Goal: Task Accomplishment & Management: Use online tool/utility

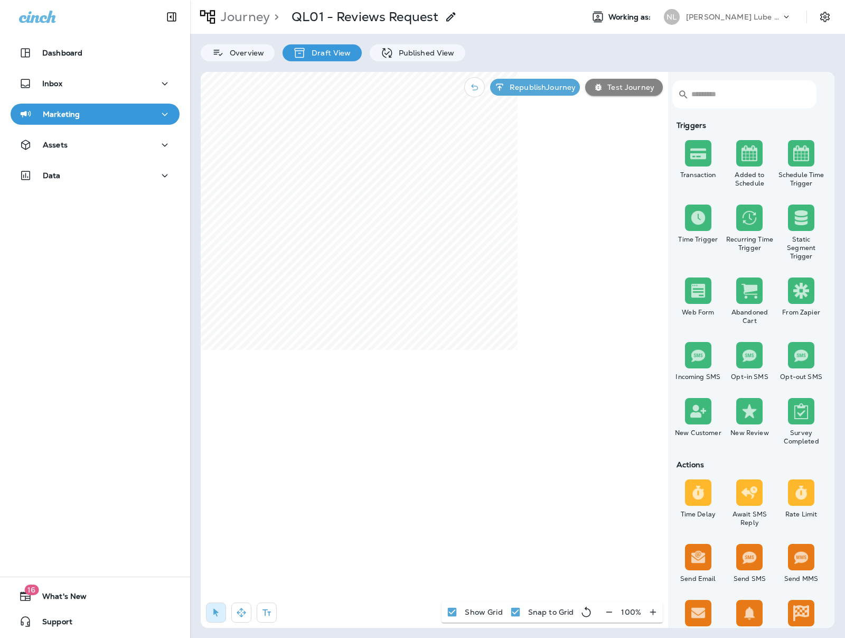
click at [44, 17] on icon at bounding box center [37, 17] width 37 height 13
click at [33, 19] on icon at bounding box center [37, 17] width 37 height 12
click at [776, 24] on div "[PERSON_NAME] Lube Centers, Inc" at bounding box center [733, 17] width 95 height 16
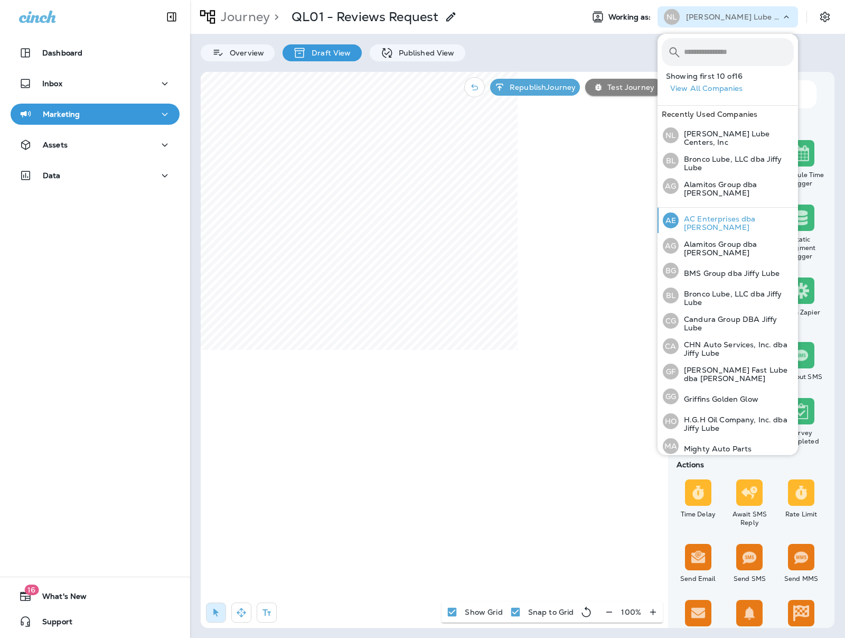
click at [730, 215] on div "AE AC Enterprises dba [PERSON_NAME]" at bounding box center [728, 220] width 139 height 25
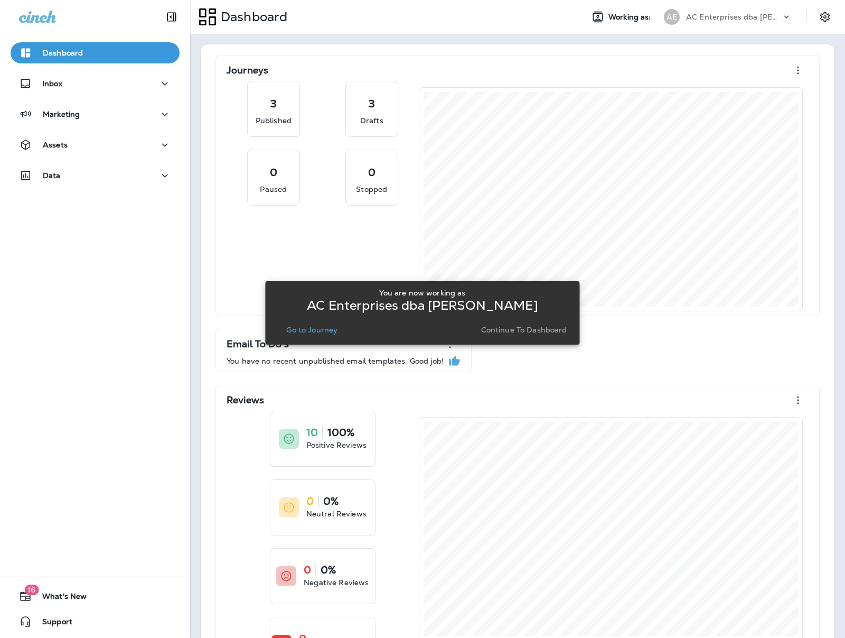
click at [315, 331] on p "Go to Journey" at bounding box center [311, 329] width 51 height 8
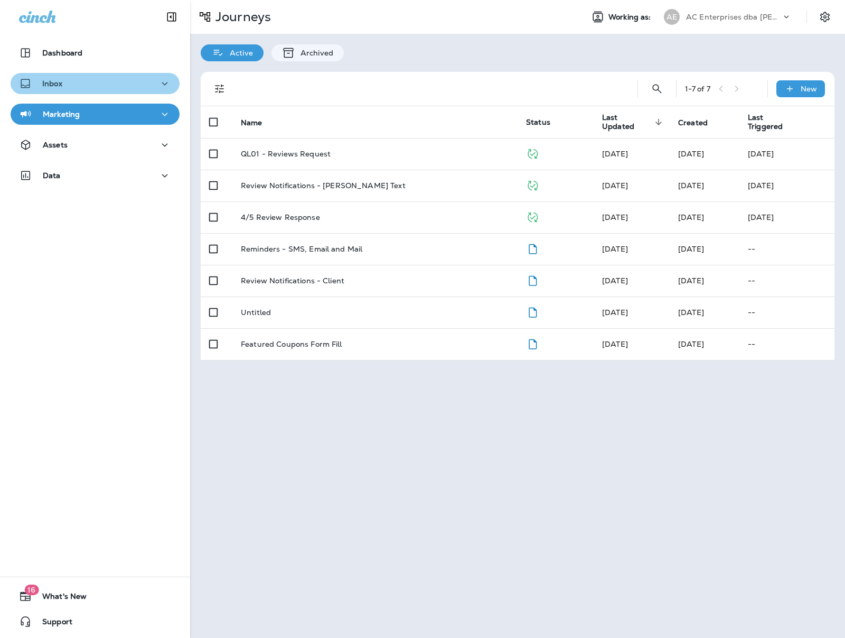
click at [138, 88] on div "Inbox" at bounding box center [95, 83] width 152 height 13
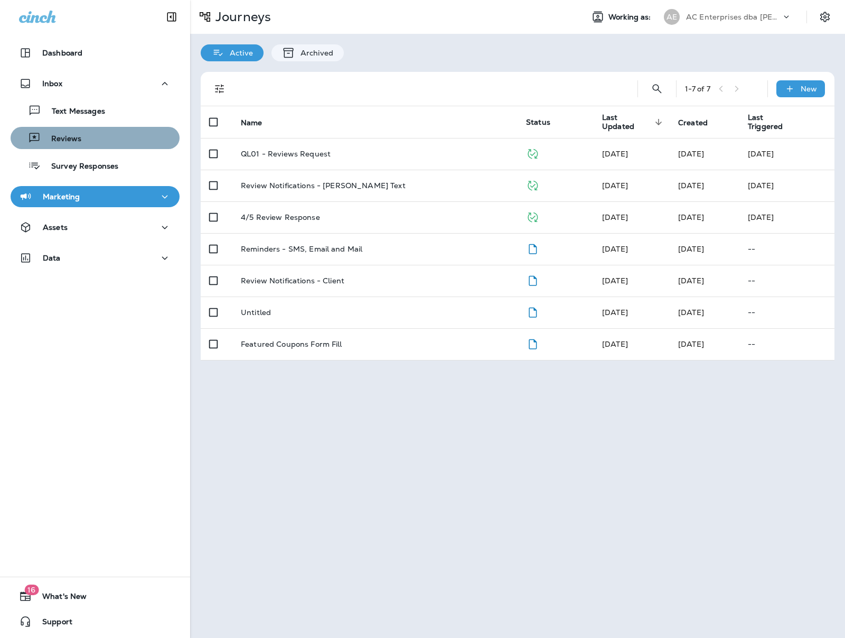
click at [79, 144] on p "Reviews" at bounding box center [61, 139] width 41 height 10
